Goal: Navigation & Orientation: Find specific page/section

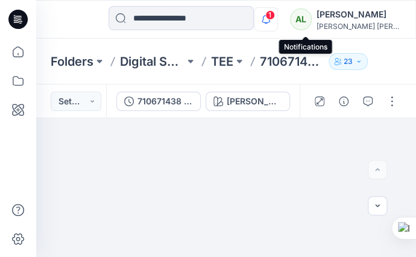
click at [277, 20] on icon "button" at bounding box center [265, 19] width 23 height 24
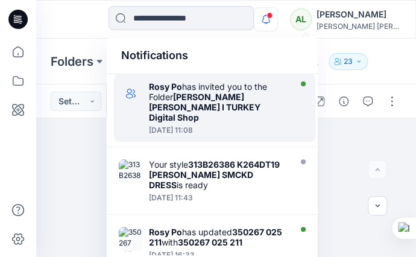
click at [202, 122] on div at bounding box center [218, 123] width 139 height 2
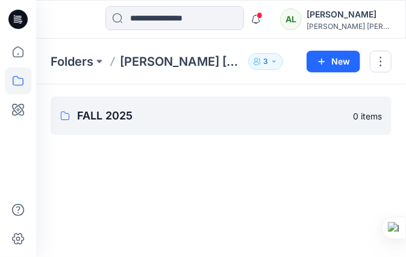
scroll to position [59, 0]
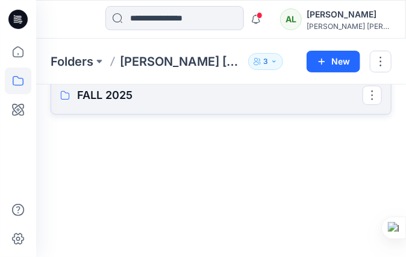
click at [210, 103] on link "FALL 2025" at bounding box center [221, 95] width 341 height 39
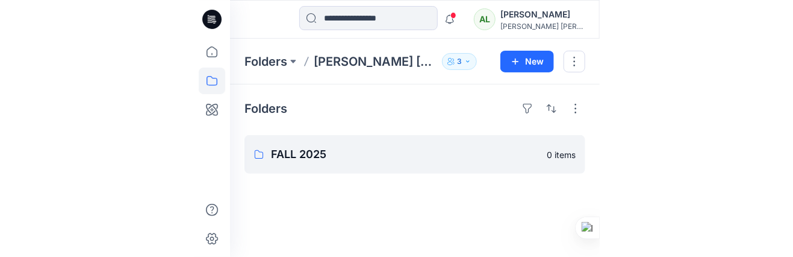
scroll to position [59, 0]
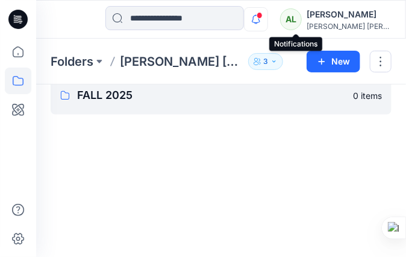
click at [267, 18] on icon "button" at bounding box center [255, 19] width 23 height 24
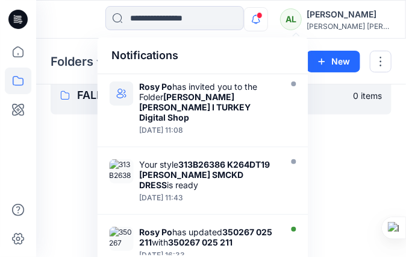
click at [267, 18] on icon "button" at bounding box center [255, 19] width 23 height 24
